Goal: Task Accomplishment & Management: Manage account settings

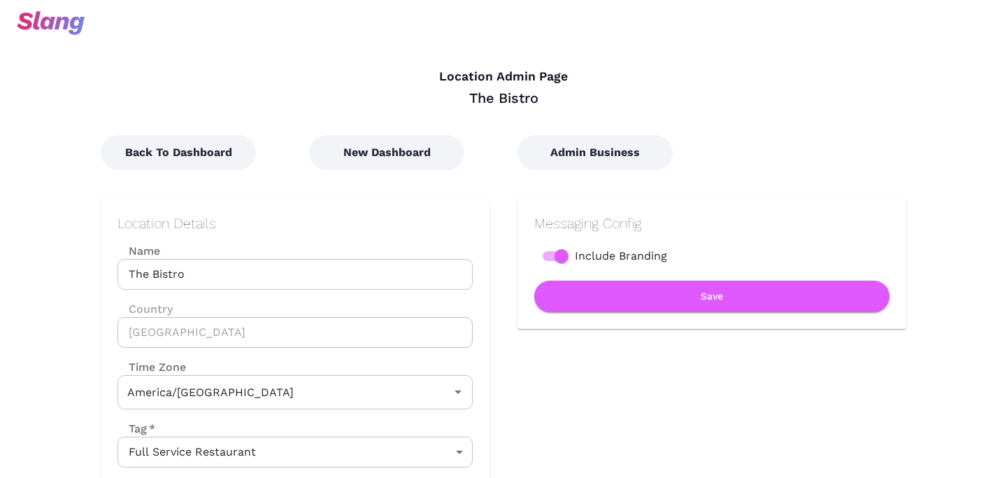
type input "Mountain Time"
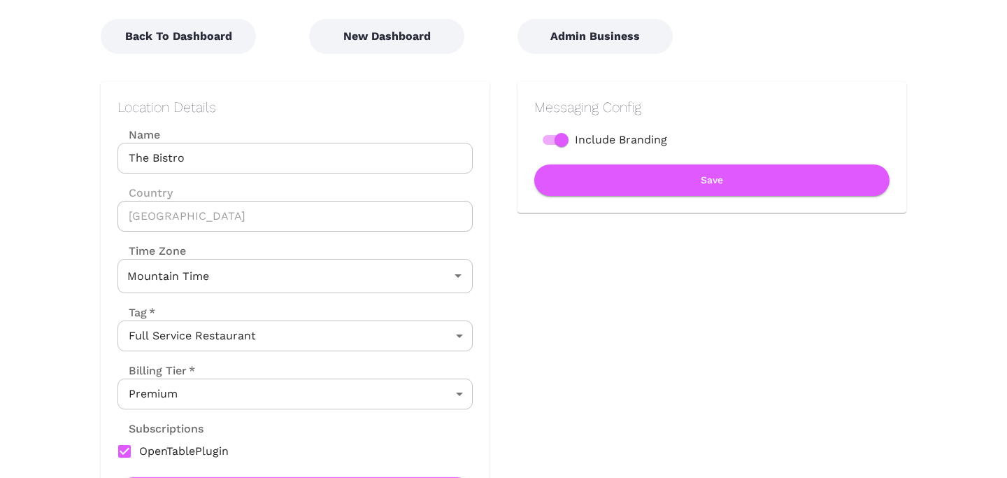
scroll to position [117, 0]
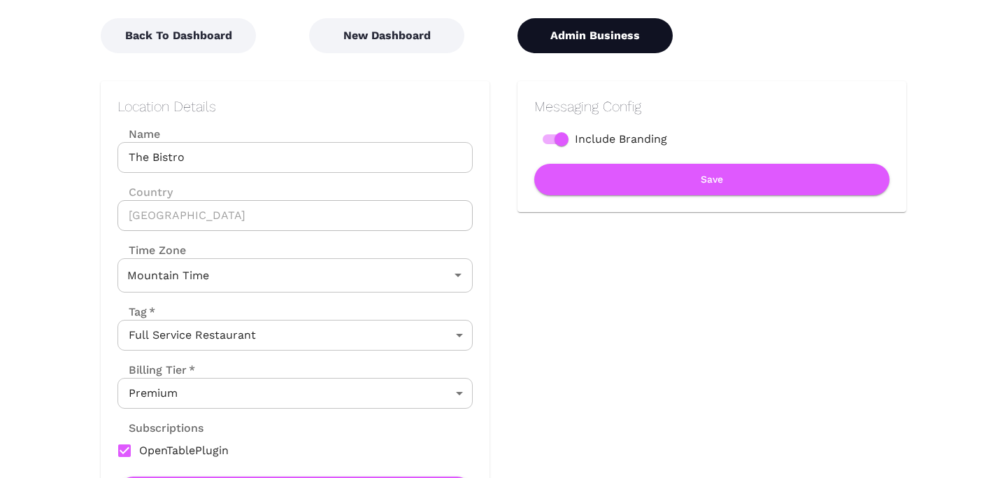
click at [568, 47] on button "Admin Business" at bounding box center [594, 35] width 155 height 35
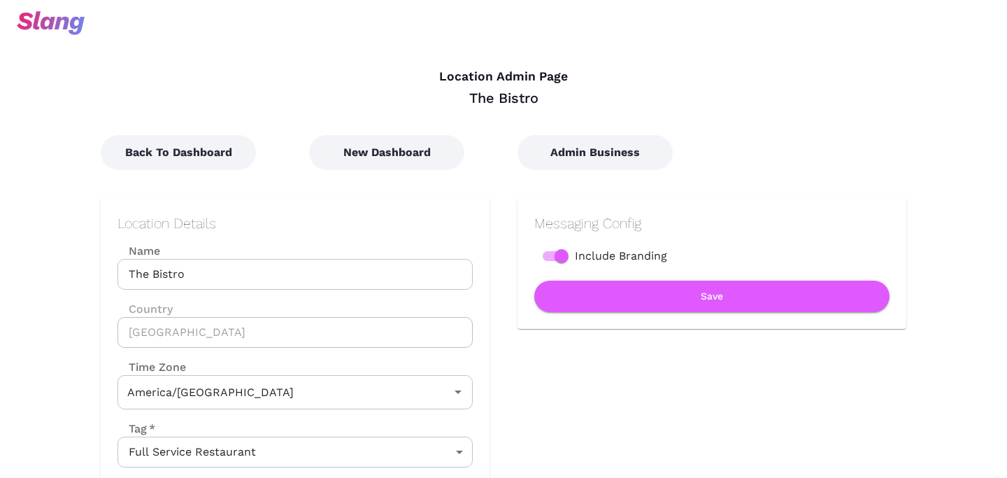
type input "Mountain Time"
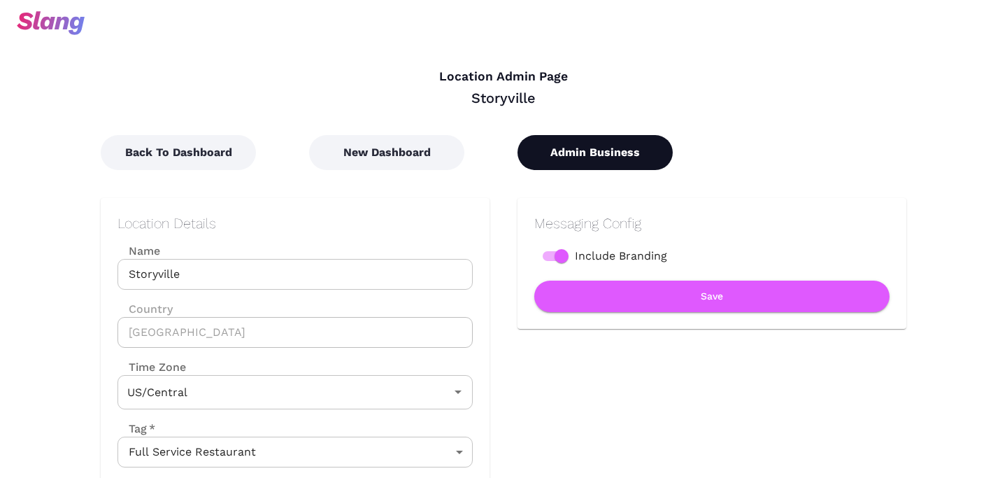
click at [586, 148] on button "Admin Business" at bounding box center [594, 152] width 155 height 35
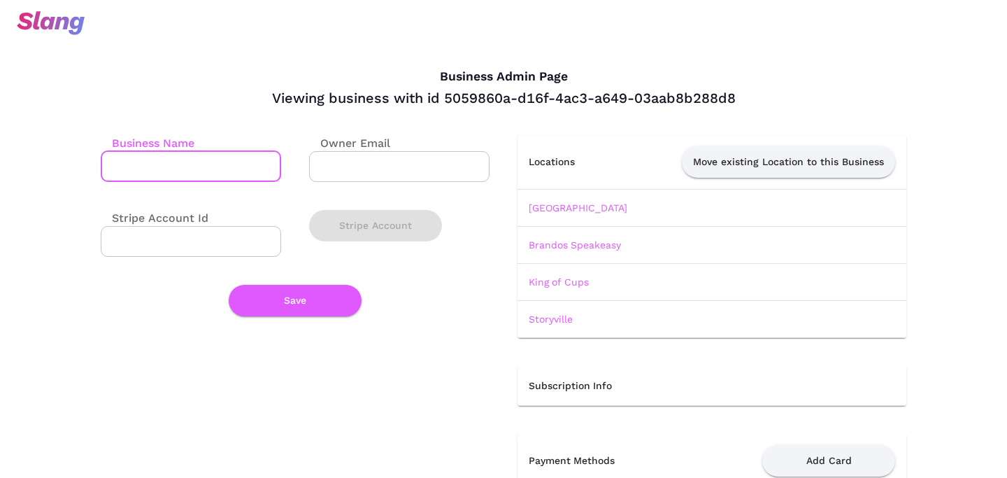
click at [114, 162] on input "Business Name" at bounding box center [191, 166] width 180 height 31
type input "Vintage Nightlife"
click at [301, 294] on button "Save" at bounding box center [295, 300] width 133 height 31
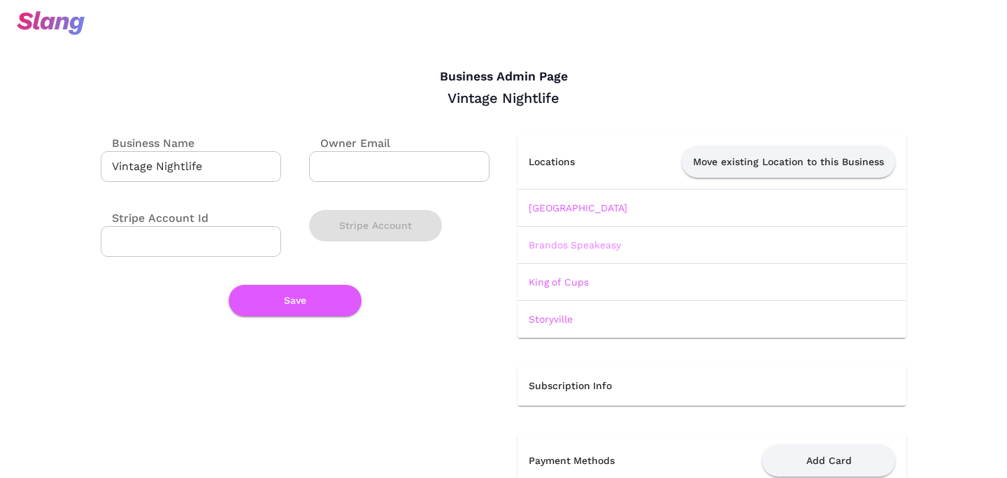
click at [581, 249] on link "Brandos Speakeasy" at bounding box center [575, 244] width 92 height 11
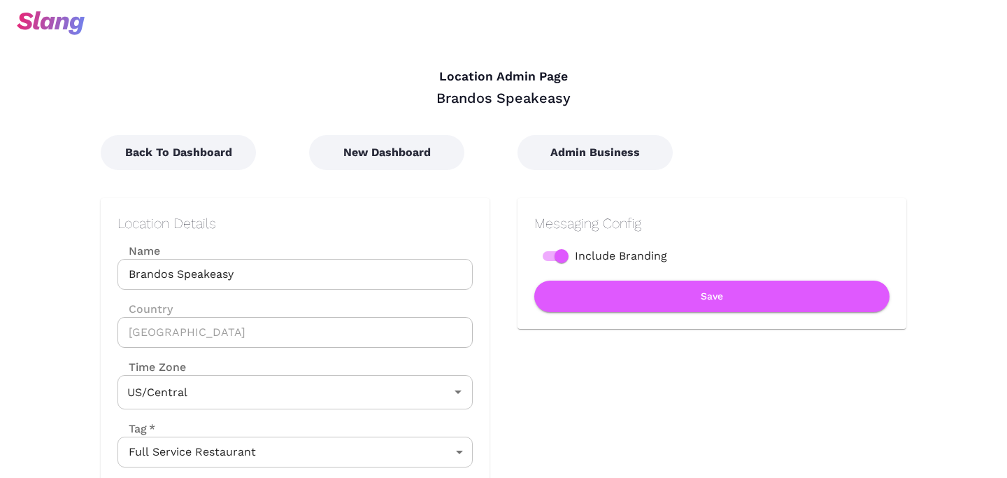
click at [578, 117] on div "Admin Business" at bounding box center [593, 138] width 208 height 63
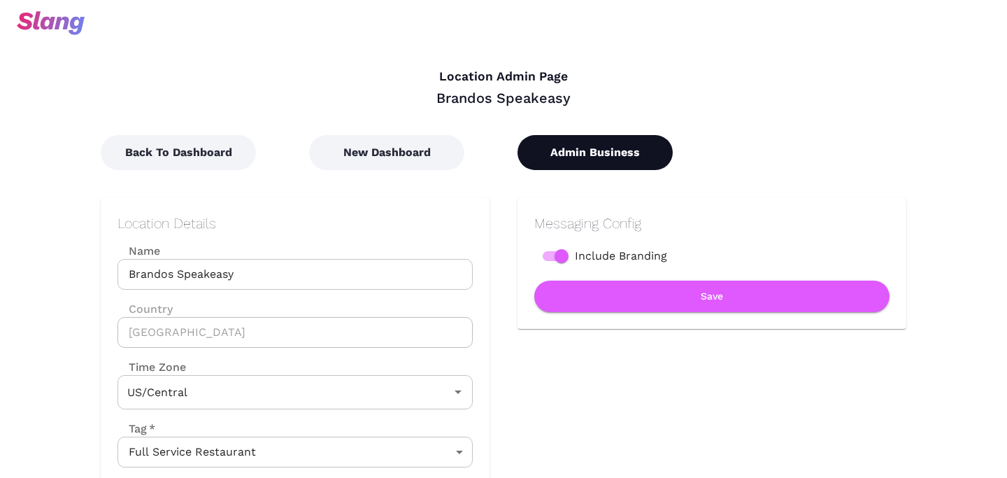
click at [578, 154] on button "Admin Business" at bounding box center [594, 152] width 155 height 35
